Goal: Find specific page/section: Find specific page/section

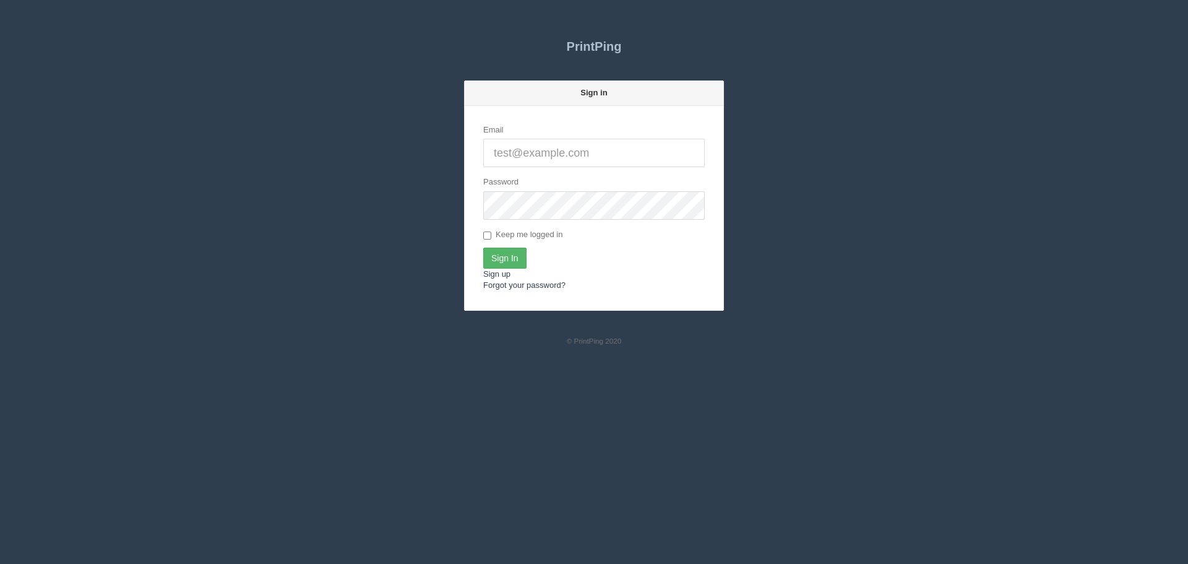
type input "[PERSON_NAME][EMAIL_ADDRESS][DOMAIN_NAME]"
click at [512, 262] on input "Sign In" at bounding box center [504, 257] width 43 height 21
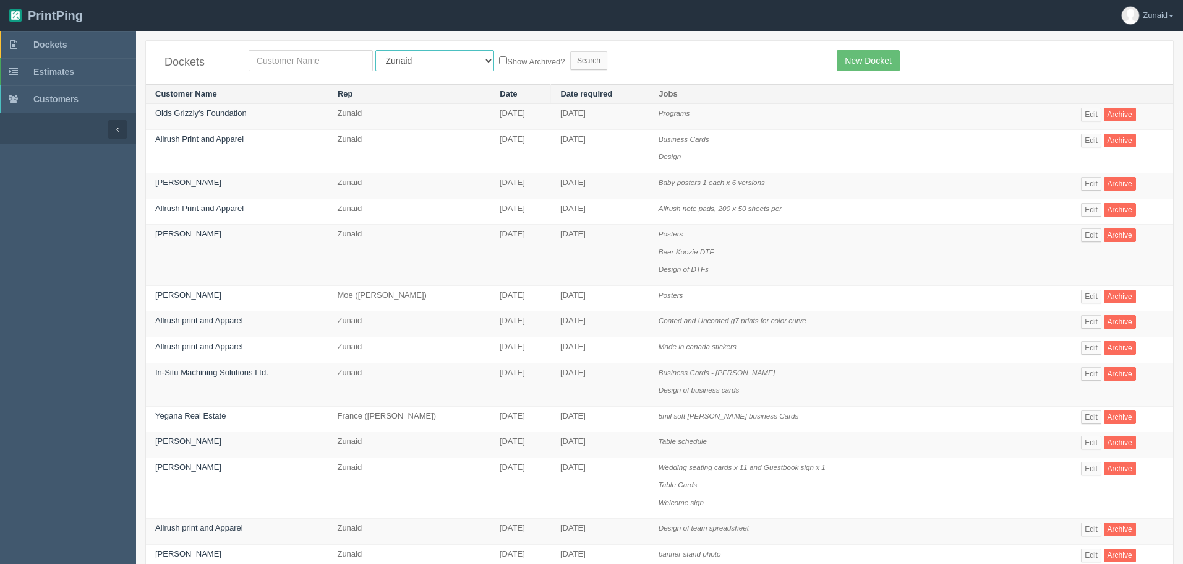
click at [413, 64] on select "All Users [PERSON_NAME] Test 1 [PERSON_NAME] [PERSON_NAME] [PERSON_NAME] France…" at bounding box center [435, 60] width 119 height 21
select select "1"
click at [376, 50] on select "All Users [PERSON_NAME] Test 1 [PERSON_NAME] [PERSON_NAME] [PERSON_NAME] France…" at bounding box center [435, 60] width 119 height 21
click at [320, 58] on input "text" at bounding box center [311, 60] width 124 height 21
type input "impact"
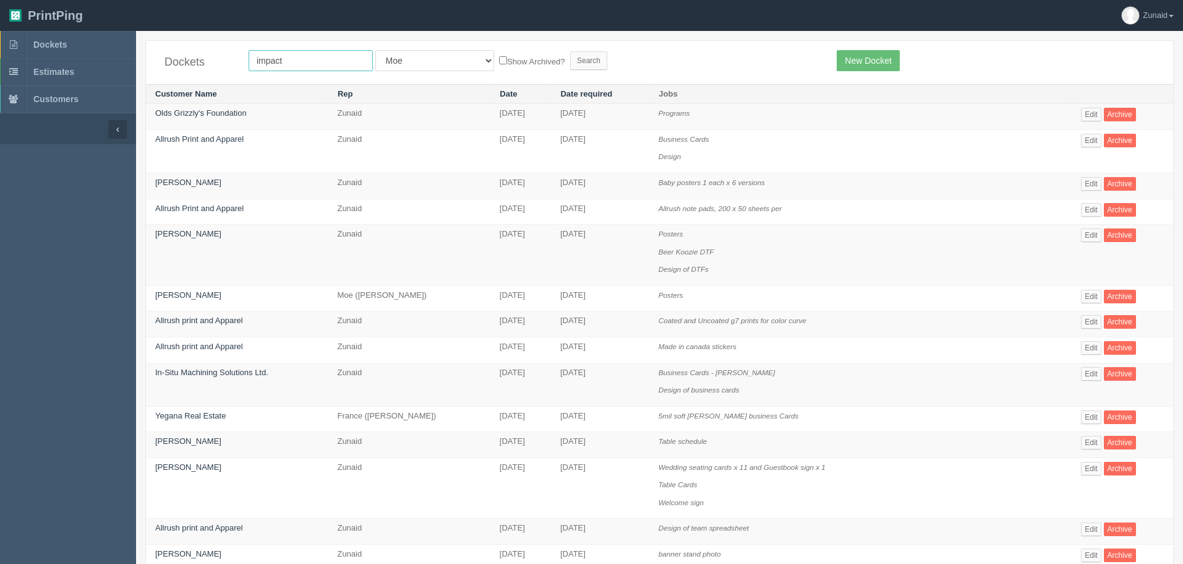
click at [570, 51] on input "Search" at bounding box center [588, 60] width 37 height 19
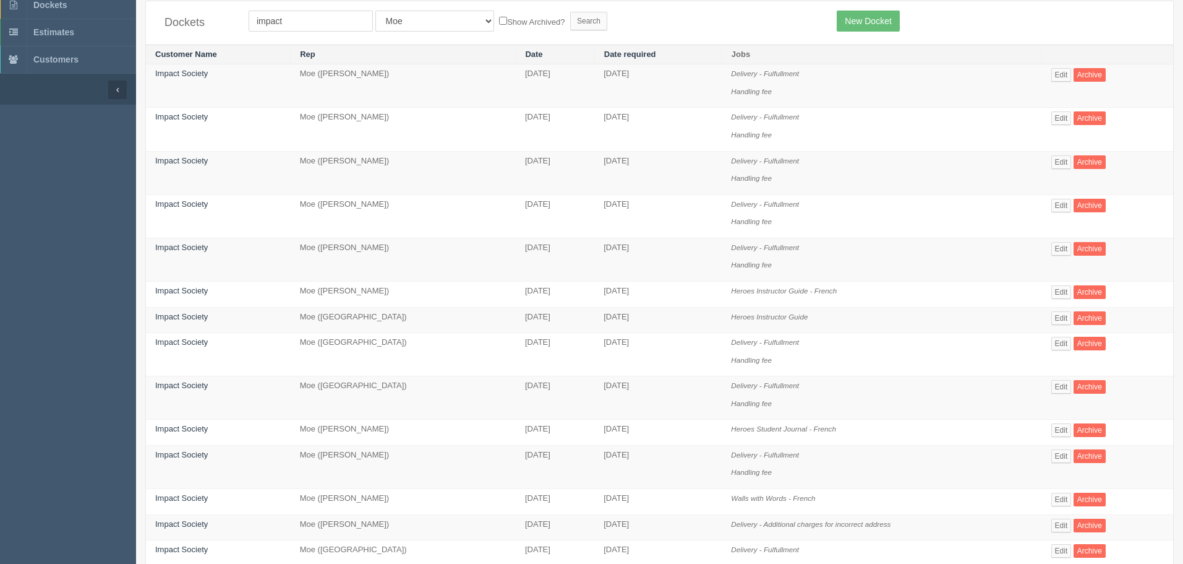
scroll to position [62, 0]
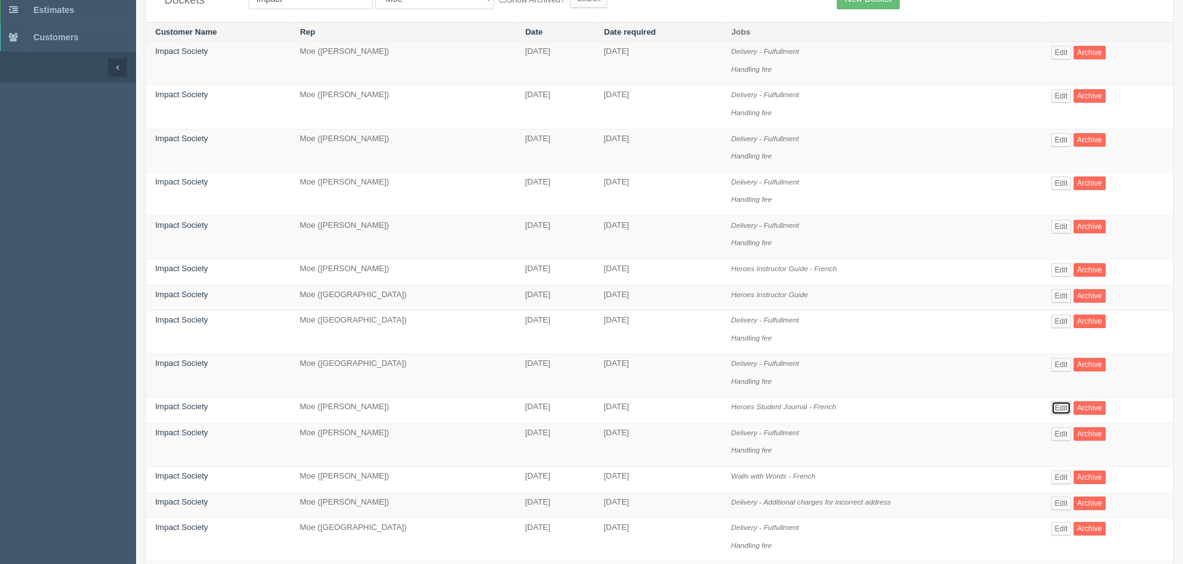
click at [1058, 407] on link "Edit" at bounding box center [1062, 408] width 20 height 14
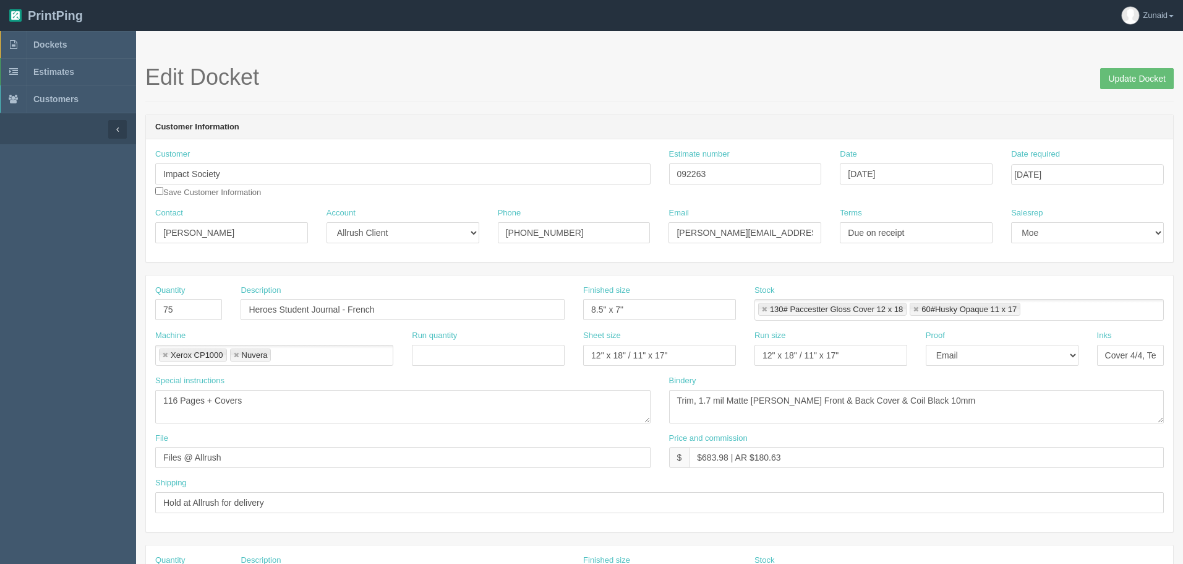
scroll to position [62, 0]
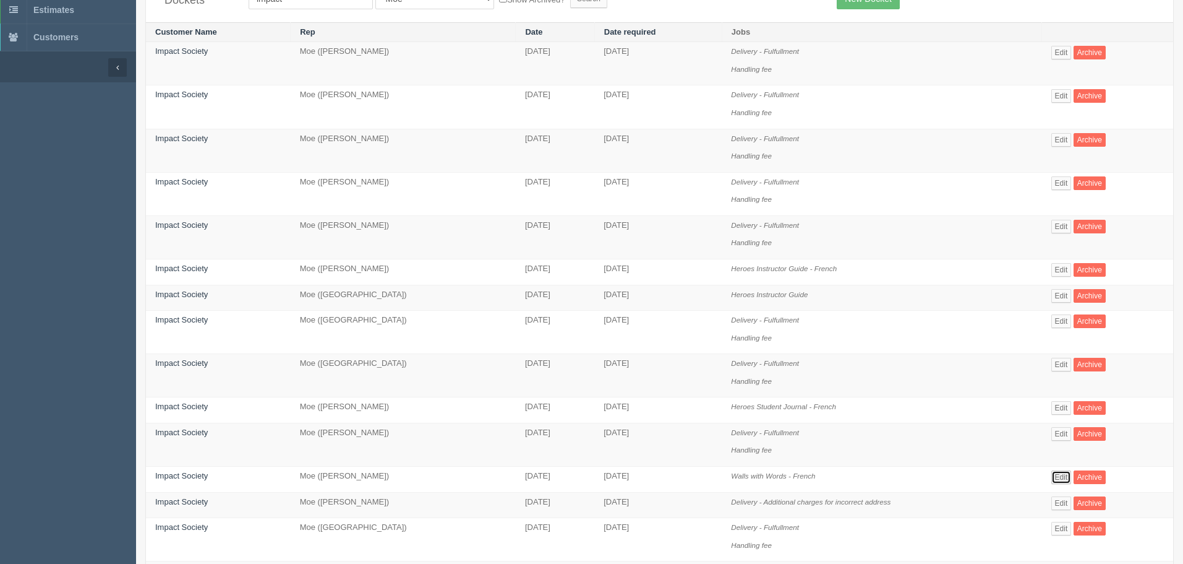
click at [1064, 473] on link "Edit" at bounding box center [1062, 477] width 20 height 14
